Goal: Navigation & Orientation: Understand site structure

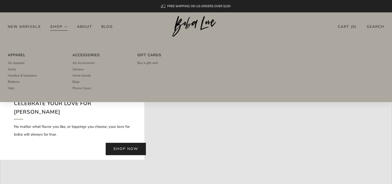
click at [66, 27] on link "Shop" at bounding box center [59, 26] width 18 height 8
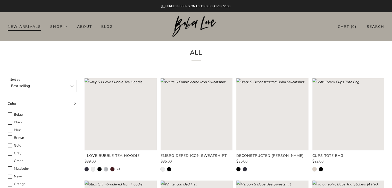
click at [35, 29] on link "New Arrivals" at bounding box center [24, 26] width 33 height 8
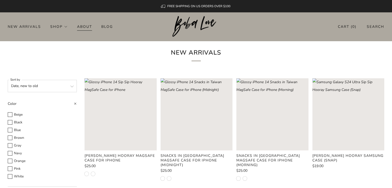
click at [95, 28] on li "About" at bounding box center [89, 26] width 24 height 8
click at [92, 27] on li "About" at bounding box center [89, 26] width 24 height 8
click at [86, 29] on link "About" at bounding box center [84, 26] width 15 height 8
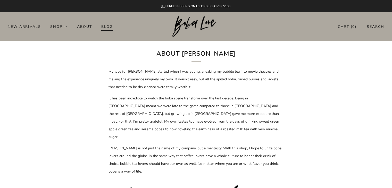
click at [107, 27] on link "Blog" at bounding box center [107, 26] width 12 height 8
